Goal: Information Seeking & Learning: Understand process/instructions

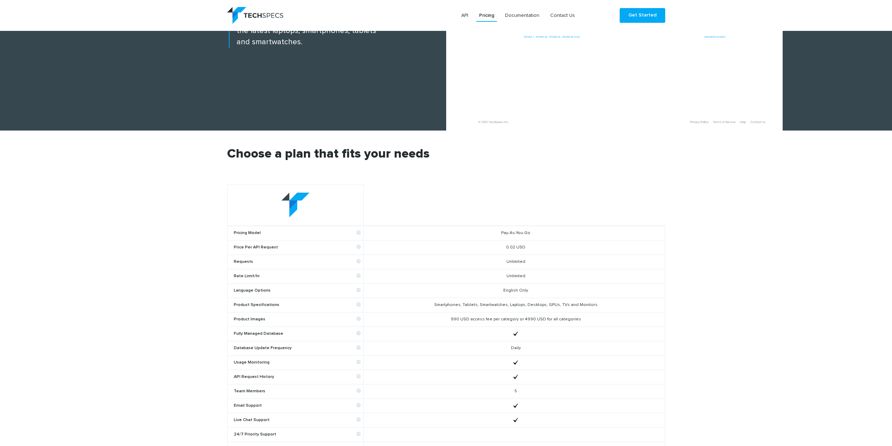
scroll to position [210, 0]
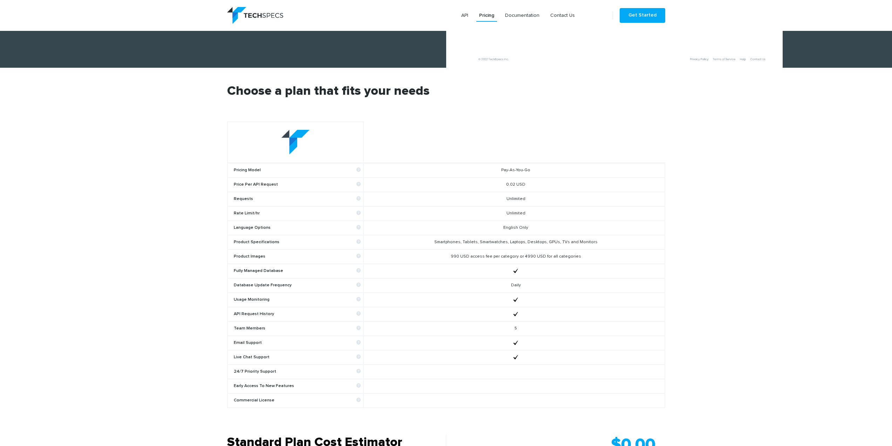
click at [240, 185] on b "Price Per API Request" at bounding box center [297, 184] width 127 height 5
click at [244, 170] on b "Pricing Model" at bounding box center [297, 170] width 127 height 5
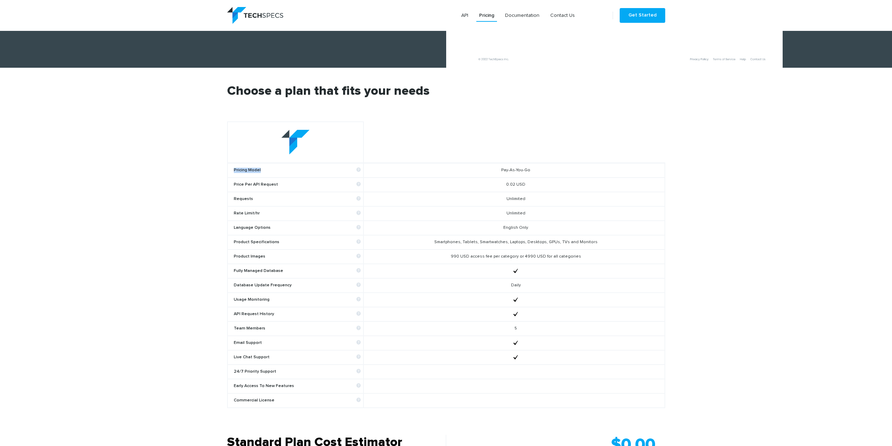
click at [244, 170] on b "Pricing Model" at bounding box center [297, 170] width 127 height 5
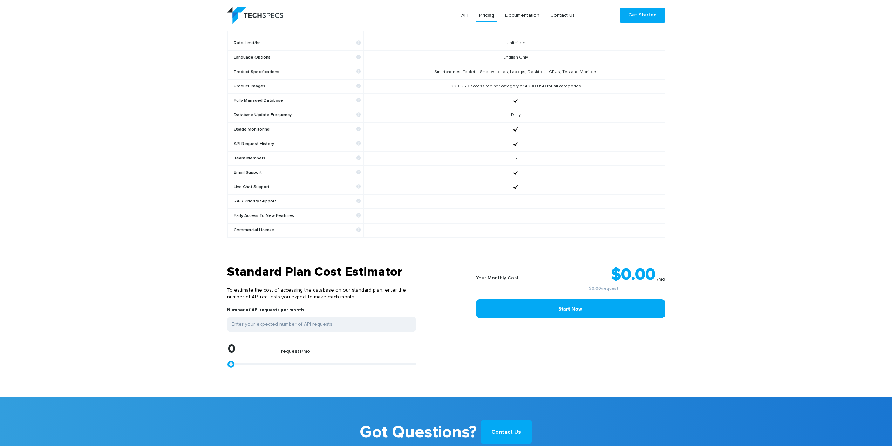
scroll to position [386, 0]
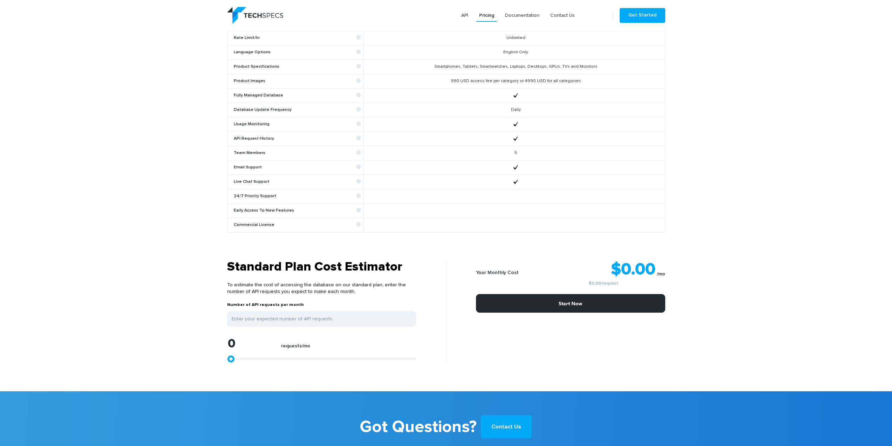
click at [592, 306] on link "Start Now" at bounding box center [570, 303] width 189 height 19
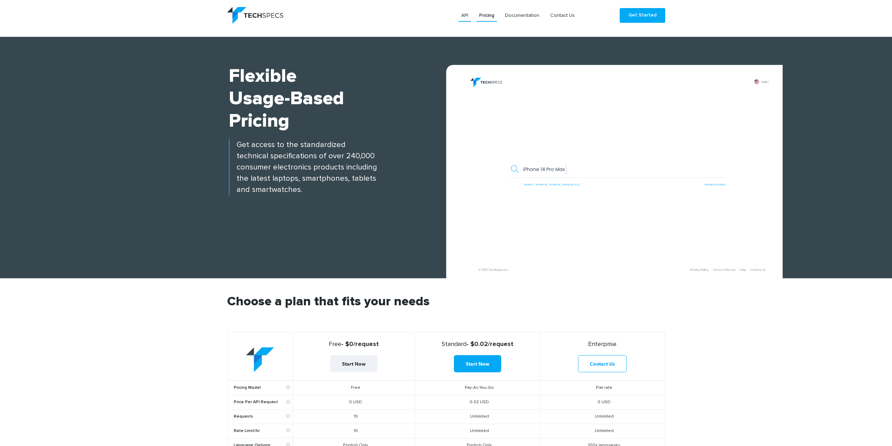
click at [468, 17] on link "API" at bounding box center [465, 15] width 13 height 13
